Goal: Information Seeking & Learning: Stay updated

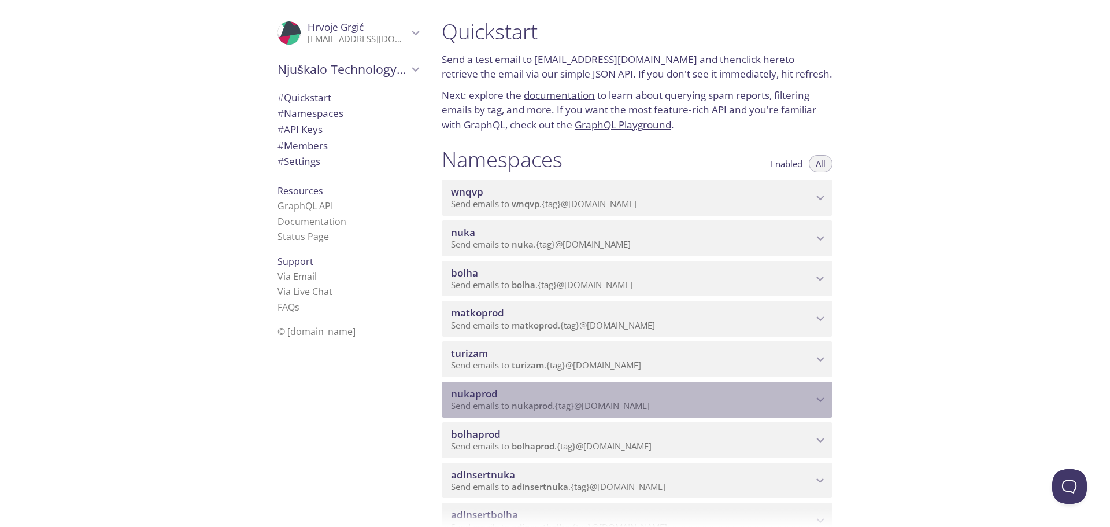
click at [818, 400] on icon "nukaprod namespace" at bounding box center [820, 399] width 15 height 15
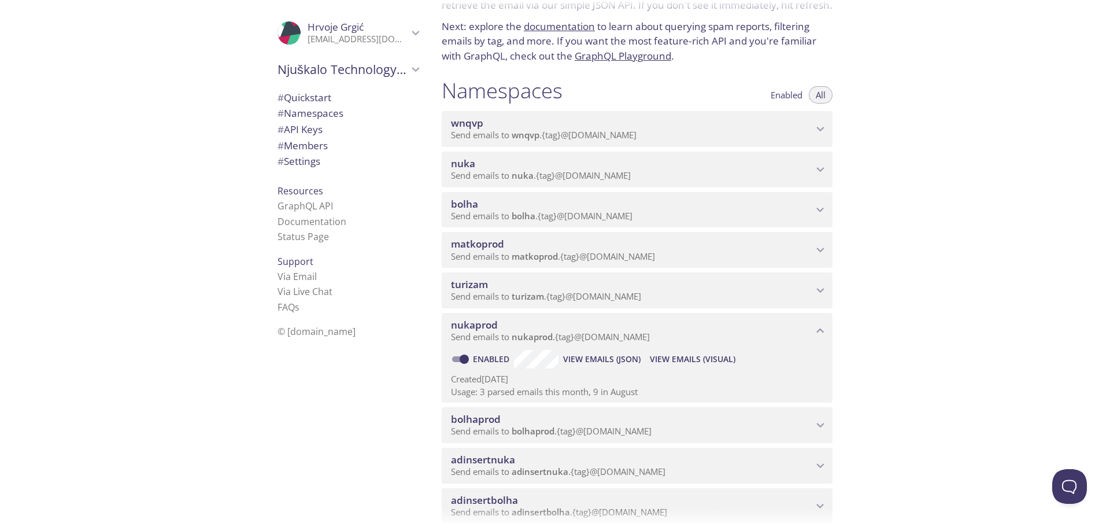
scroll to position [97, 0]
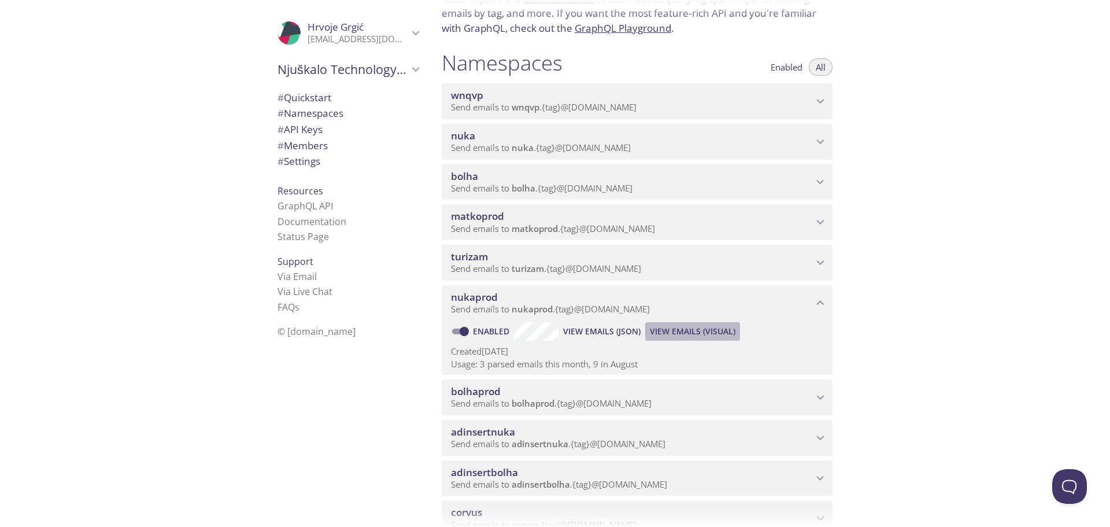
click at [712, 326] on span "View Emails (Visual)" at bounding box center [693, 331] width 86 height 14
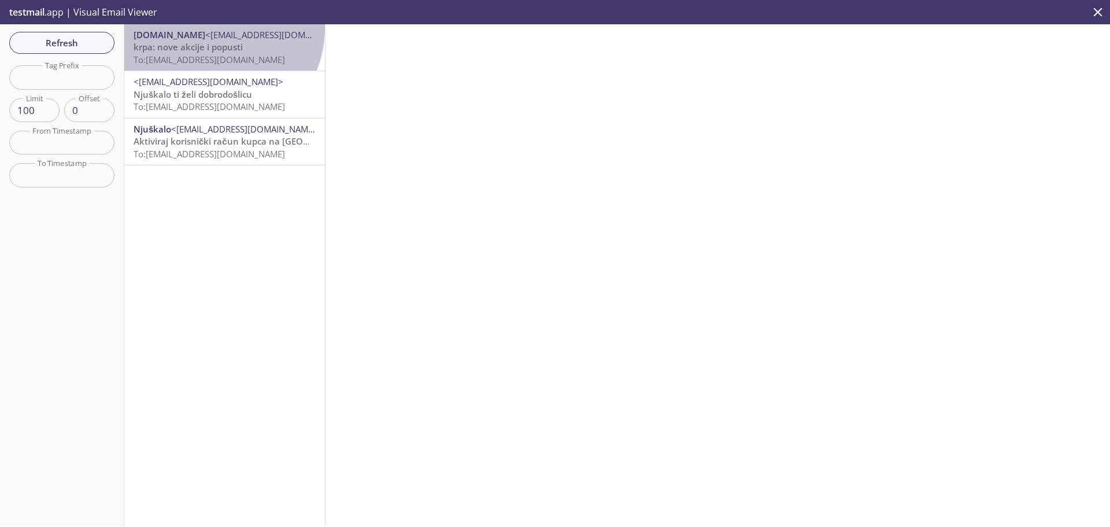
click at [211, 28] on div "[DOMAIN_NAME] <[EMAIL_ADDRESS][DOMAIN_NAME]> krpa: nove akcije i popusti To: [E…" at bounding box center [224, 47] width 201 height 46
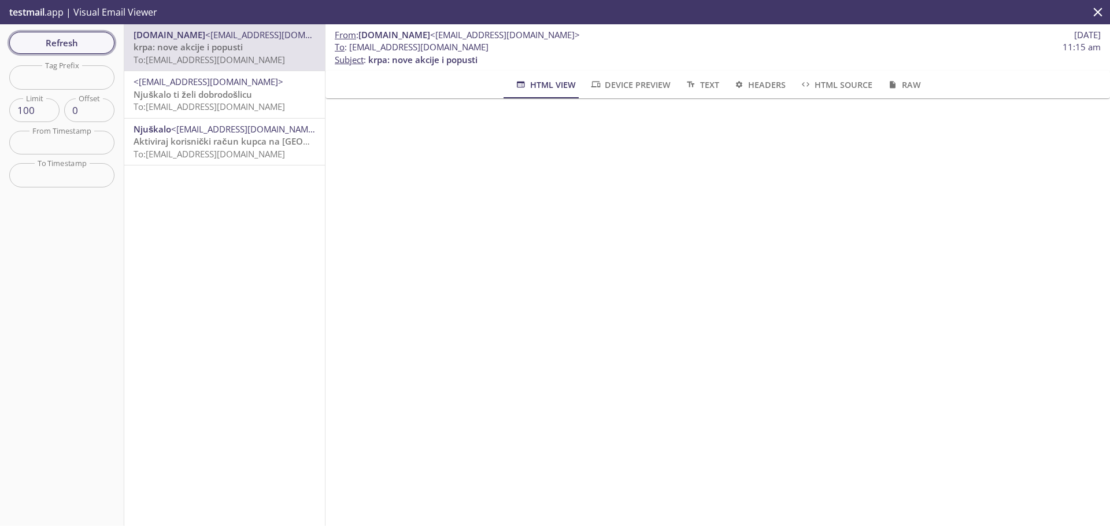
click at [62, 33] on button "Refresh" at bounding box center [61, 43] width 105 height 22
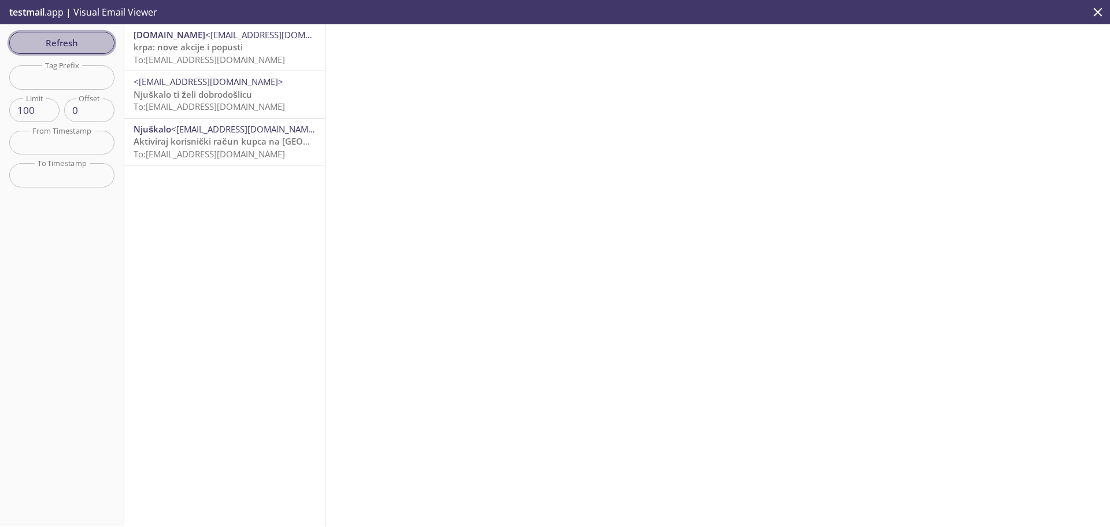
click at [71, 32] on button "Refresh" at bounding box center [61, 43] width 105 height 22
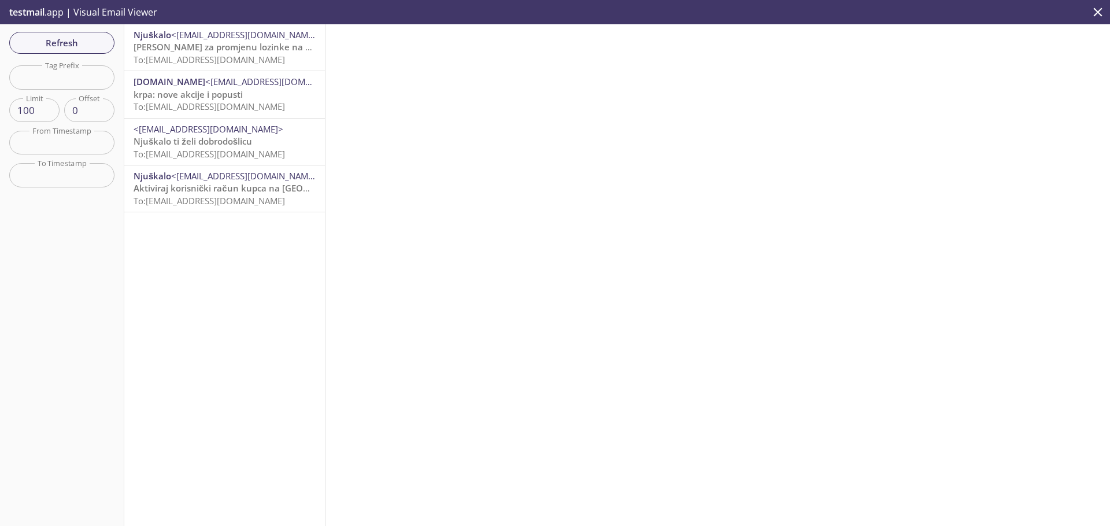
click at [189, 54] on span "To: [EMAIL_ADDRESS][DOMAIN_NAME]" at bounding box center [210, 60] width 152 height 12
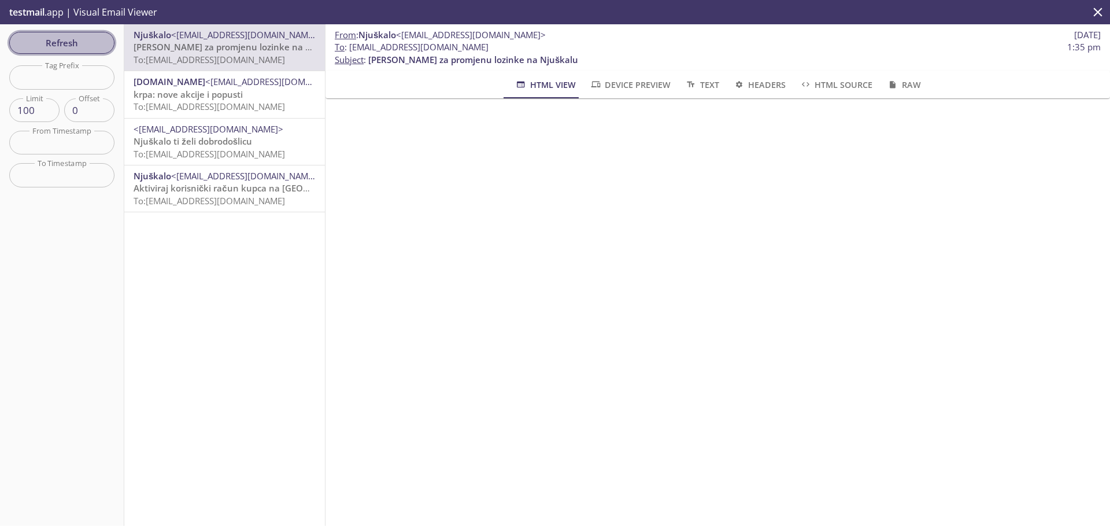
click at [58, 38] on span "Refresh" at bounding box center [62, 42] width 87 height 15
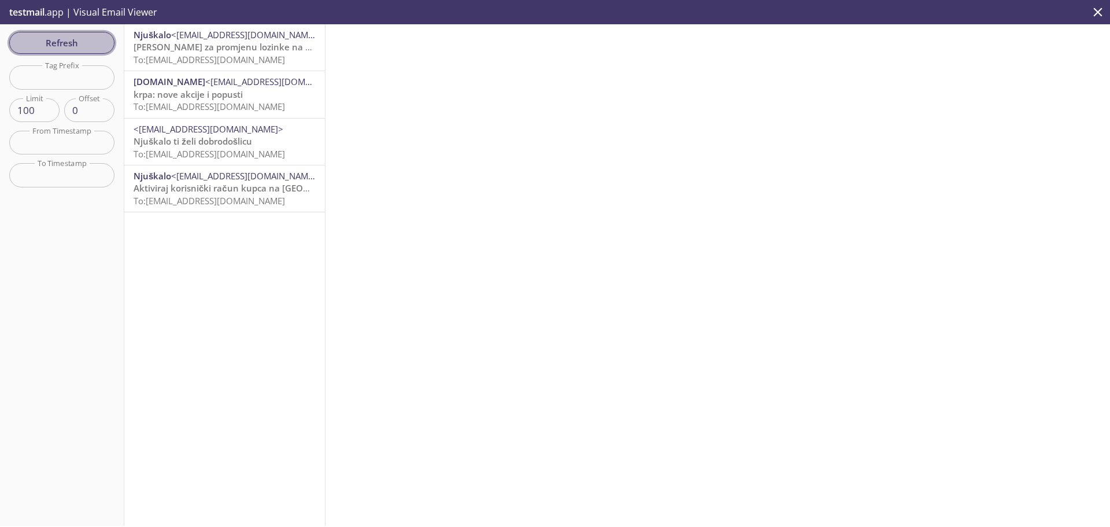
click at [32, 38] on span "Refresh" at bounding box center [62, 42] width 87 height 15
